Goal: Browse casually

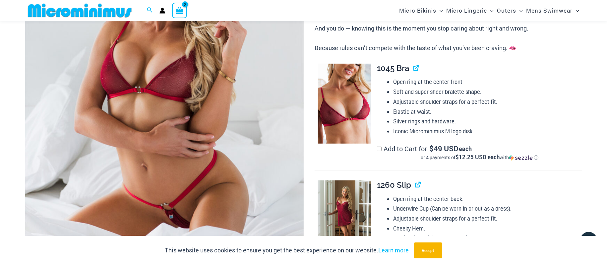
scroll to position [132, 0]
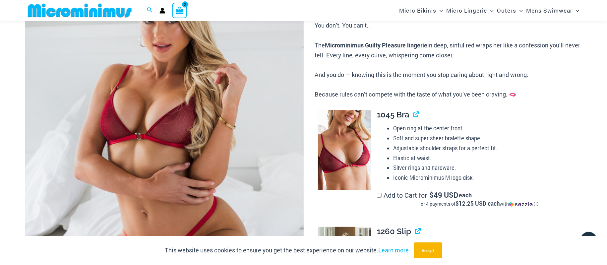
click at [250, 98] on img at bounding box center [164, 137] width 278 height 418
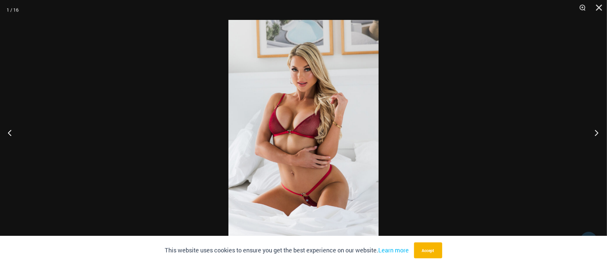
click at [597, 133] on button "Next" at bounding box center [594, 132] width 25 height 33
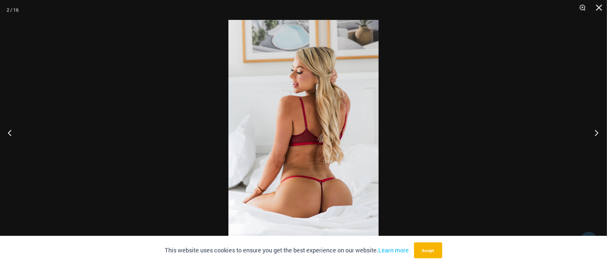
click at [597, 133] on button "Next" at bounding box center [594, 132] width 25 height 33
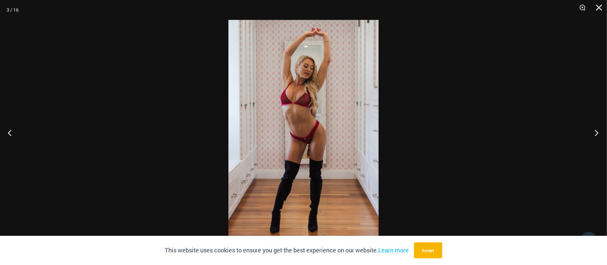
click at [597, 133] on button "Next" at bounding box center [594, 132] width 25 height 33
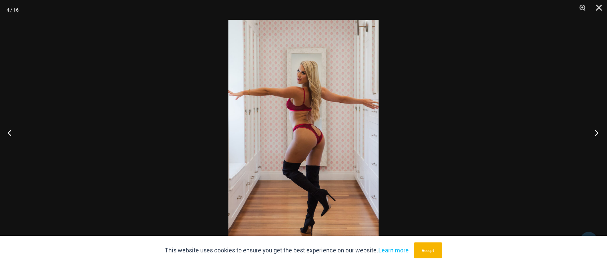
click at [597, 133] on button "Next" at bounding box center [594, 132] width 25 height 33
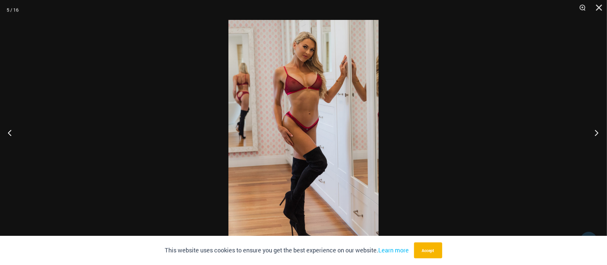
click at [597, 133] on button "Next" at bounding box center [594, 132] width 25 height 33
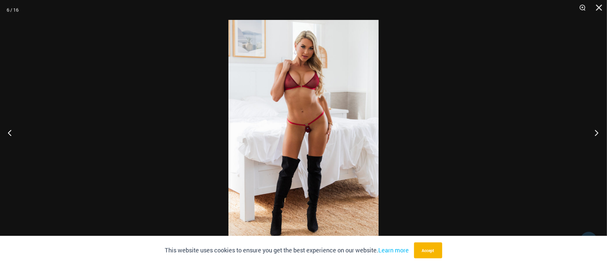
click at [597, 133] on button "Next" at bounding box center [594, 132] width 25 height 33
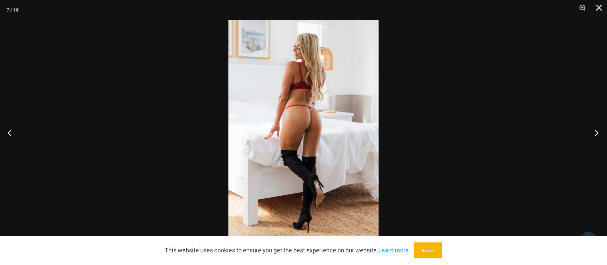
click at [597, 133] on button "Next" at bounding box center [594, 132] width 25 height 33
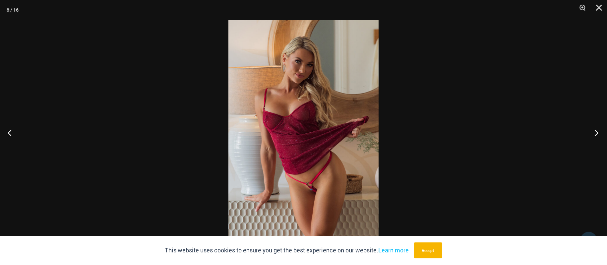
click at [597, 133] on button "Next" at bounding box center [594, 132] width 25 height 33
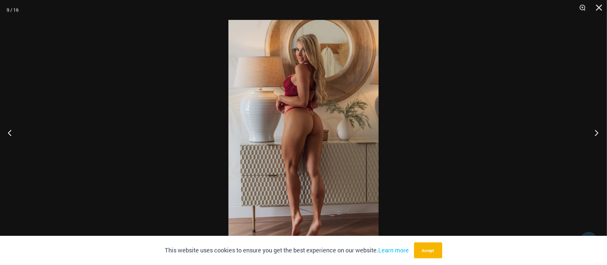
click at [597, 133] on button "Next" at bounding box center [594, 132] width 25 height 33
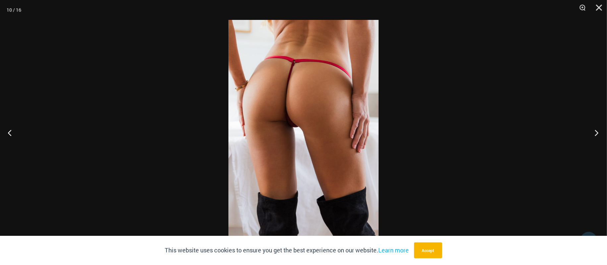
click at [597, 133] on button "Next" at bounding box center [594, 132] width 25 height 33
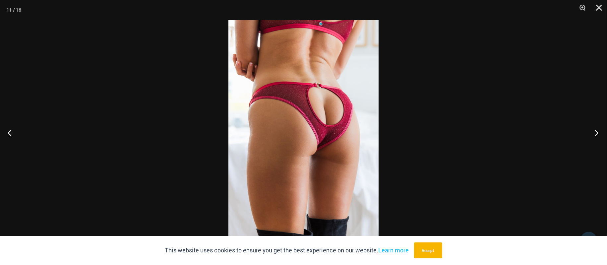
click at [595, 131] on button "Next" at bounding box center [594, 132] width 25 height 33
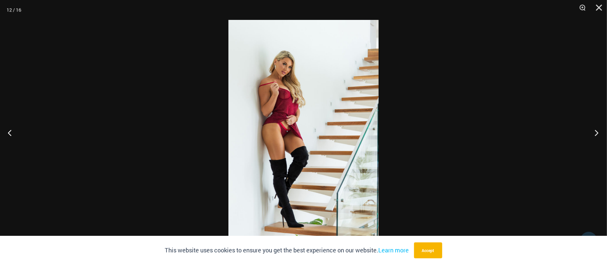
click at [595, 131] on button "Next" at bounding box center [594, 132] width 25 height 33
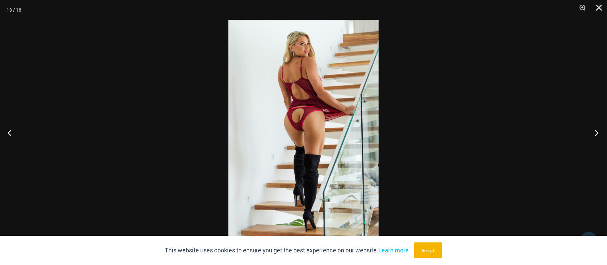
click at [595, 131] on button "Next" at bounding box center [594, 132] width 25 height 33
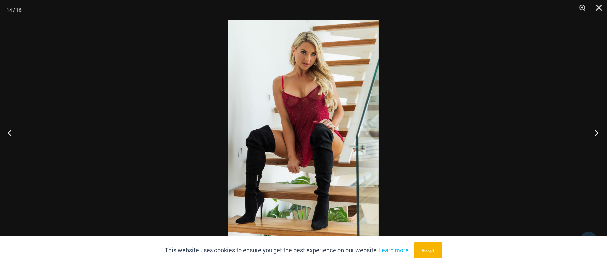
click at [595, 131] on button "Next" at bounding box center [594, 132] width 25 height 33
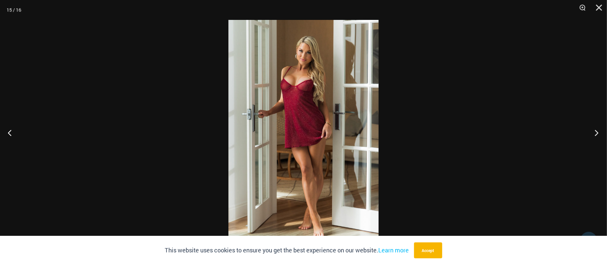
click at [595, 131] on button "Next" at bounding box center [594, 132] width 25 height 33
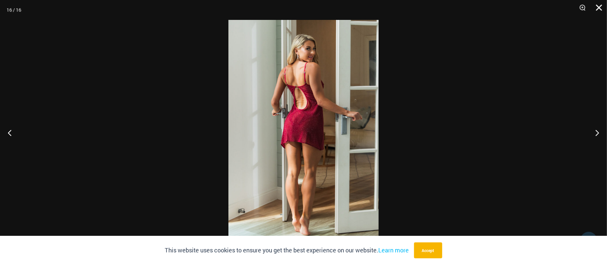
click at [600, 10] on button "Close" at bounding box center [596, 10] width 17 height 20
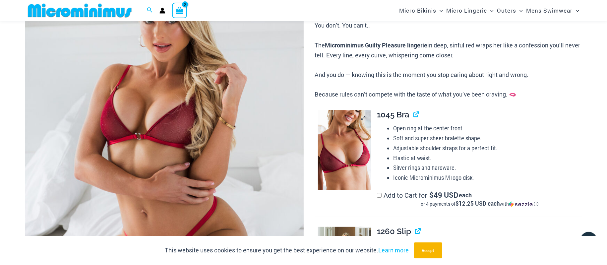
click at [353, 124] on img at bounding box center [344, 150] width 53 height 80
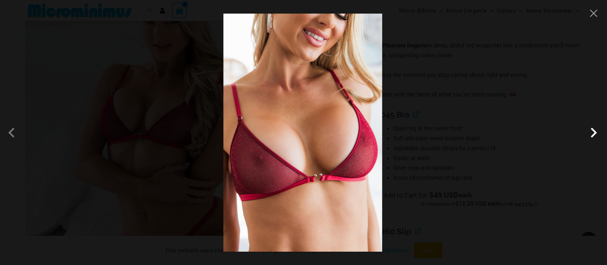
click at [595, 131] on span at bounding box center [594, 133] width 20 height 20
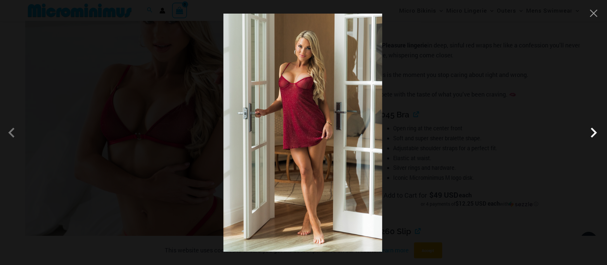
click at [595, 131] on span at bounding box center [594, 133] width 20 height 20
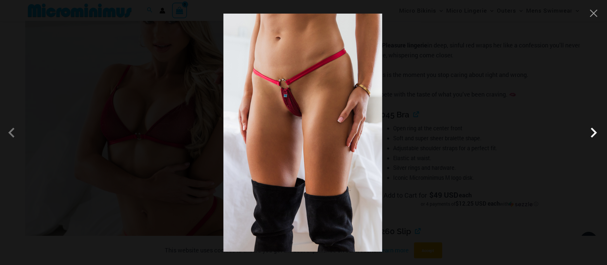
click at [590, 132] on span at bounding box center [594, 133] width 20 height 20
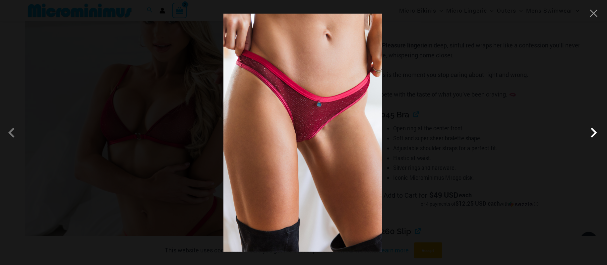
click at [591, 132] on span at bounding box center [594, 133] width 20 height 20
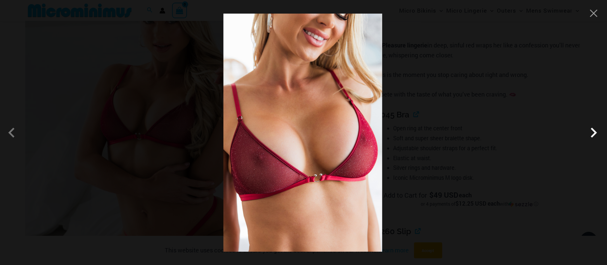
click at [597, 133] on span at bounding box center [594, 133] width 20 height 20
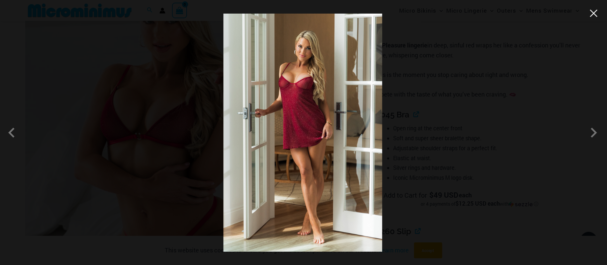
click at [593, 15] on button "Close" at bounding box center [594, 13] width 10 height 10
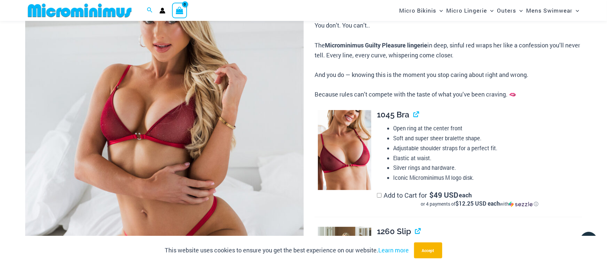
scroll to position [304, 0]
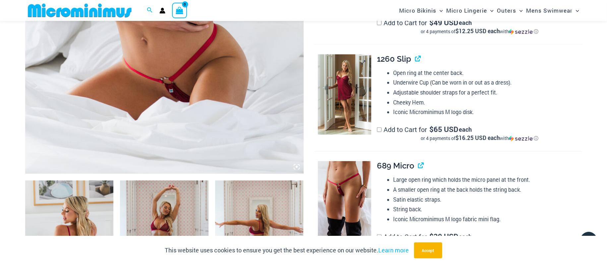
click at [358, 86] on img at bounding box center [344, 94] width 53 height 80
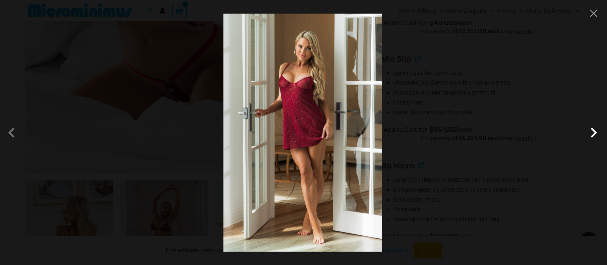
click at [593, 132] on span at bounding box center [594, 133] width 20 height 20
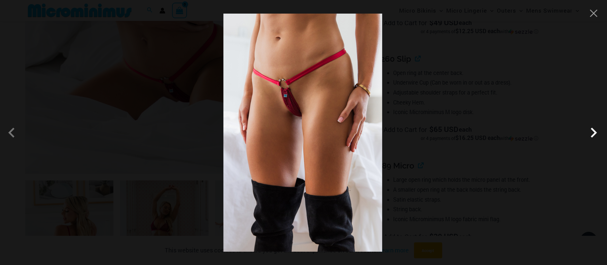
click at [593, 132] on span at bounding box center [594, 133] width 20 height 20
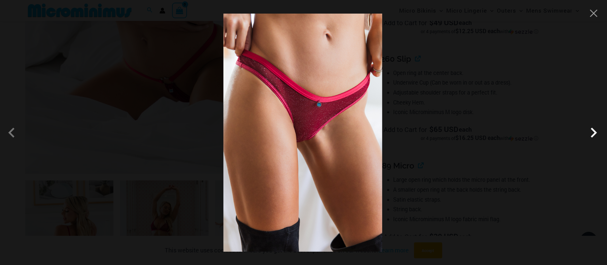
click at [593, 132] on span at bounding box center [594, 133] width 20 height 20
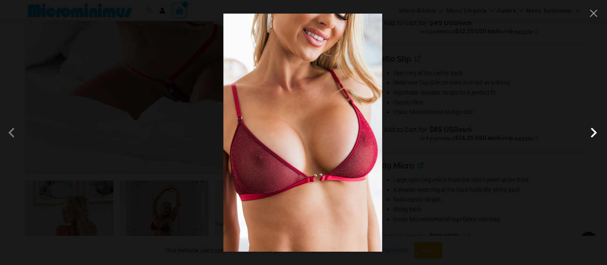
click at [593, 132] on span at bounding box center [594, 133] width 20 height 20
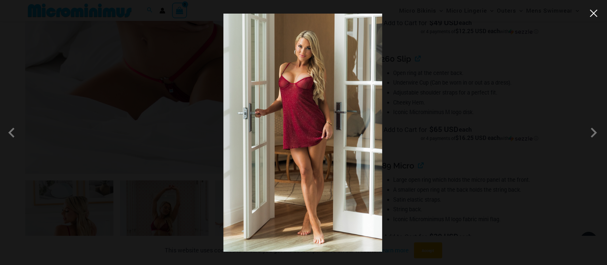
click at [591, 16] on button "Close" at bounding box center [594, 13] width 10 height 10
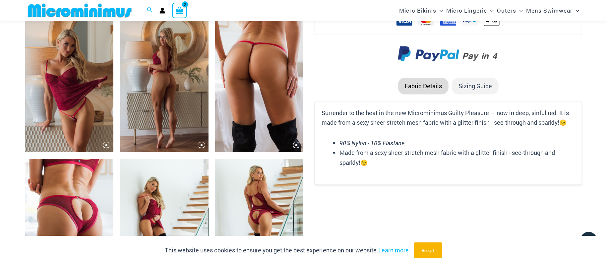
scroll to position [752, 0]
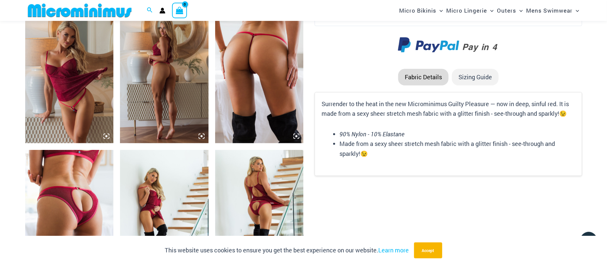
click at [261, 67] on img at bounding box center [259, 77] width 88 height 133
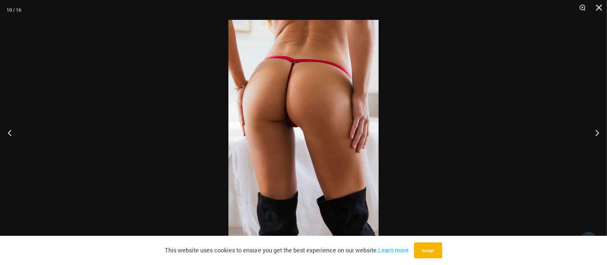
click at [298, 99] on img at bounding box center [303, 132] width 150 height 225
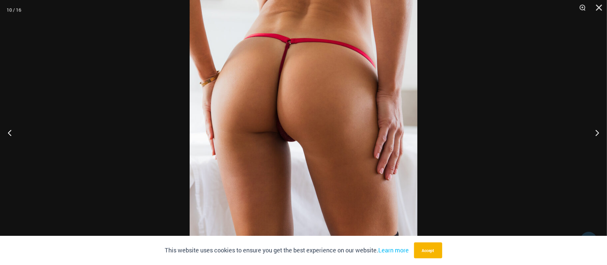
click at [302, 94] on img at bounding box center [304, 149] width 228 height 341
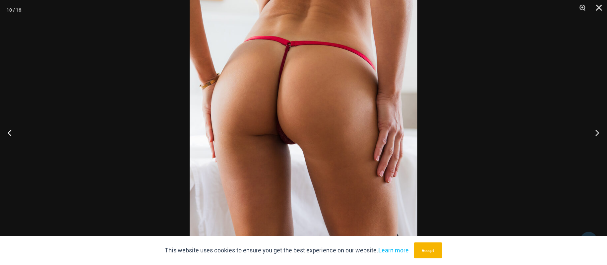
click at [302, 94] on img at bounding box center [304, 151] width 228 height 341
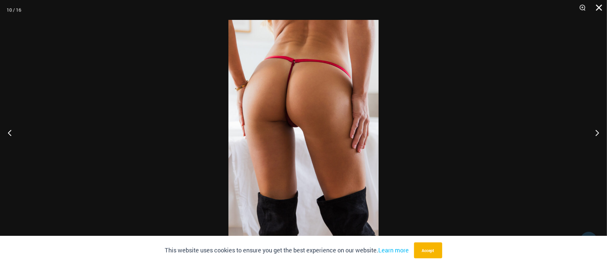
click at [598, 8] on button "Close" at bounding box center [596, 10] width 17 height 20
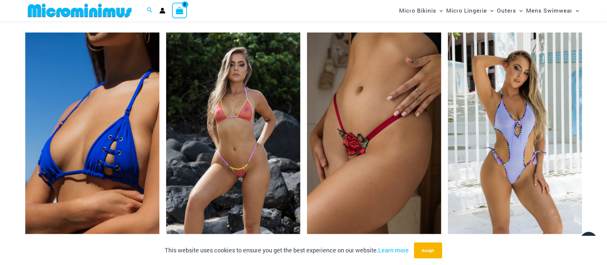
scroll to position [2441, 0]
